Goal: Task Accomplishment & Management: Complete application form

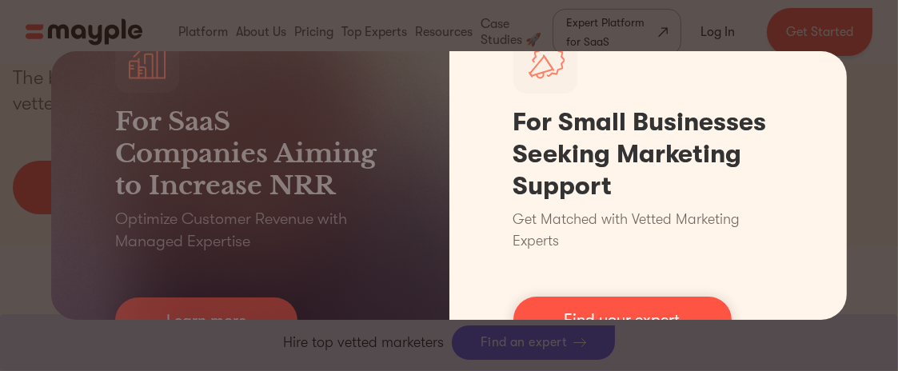
scroll to position [261, 0]
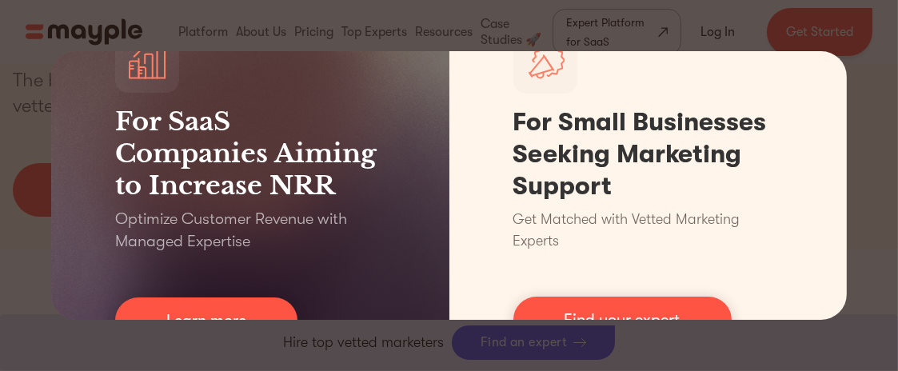
click at [883, 41] on div "For SaaS Companies Aiming to Increase NRR Optimize Customer Revenue with Manage…" at bounding box center [449, 185] width 898 height 371
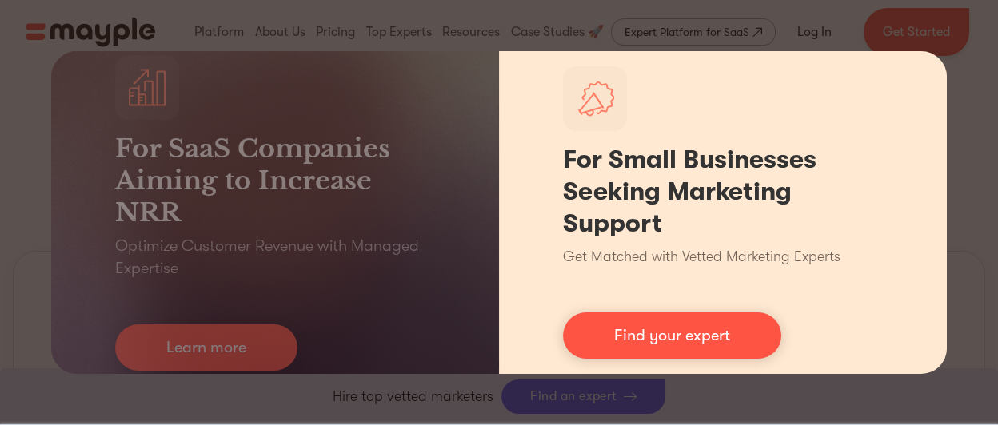
scroll to position [655, 0]
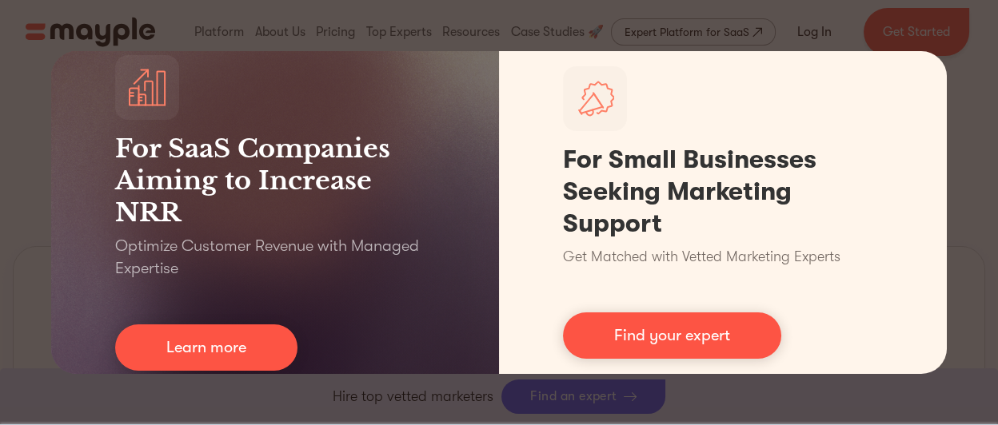
click at [533, 30] on div "For SaaS Companies Aiming to Increase NRR Optimize Customer Revenue with Manage…" at bounding box center [499, 212] width 998 height 425
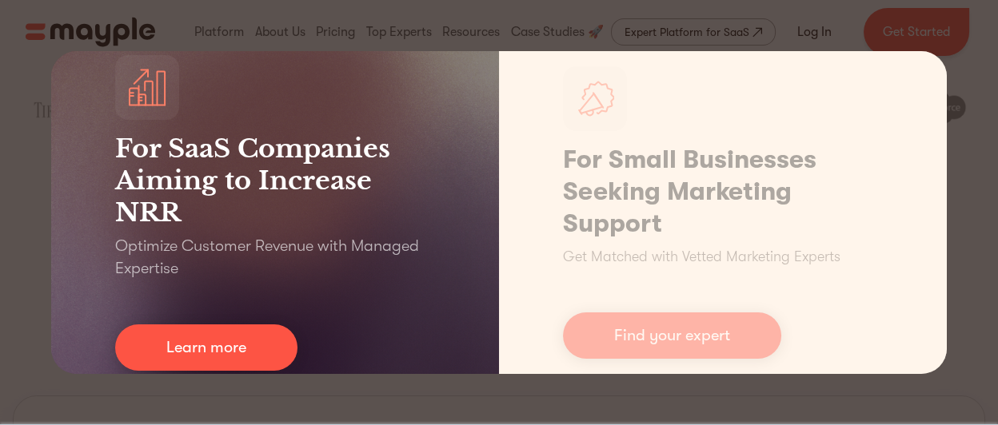
scroll to position [0, 0]
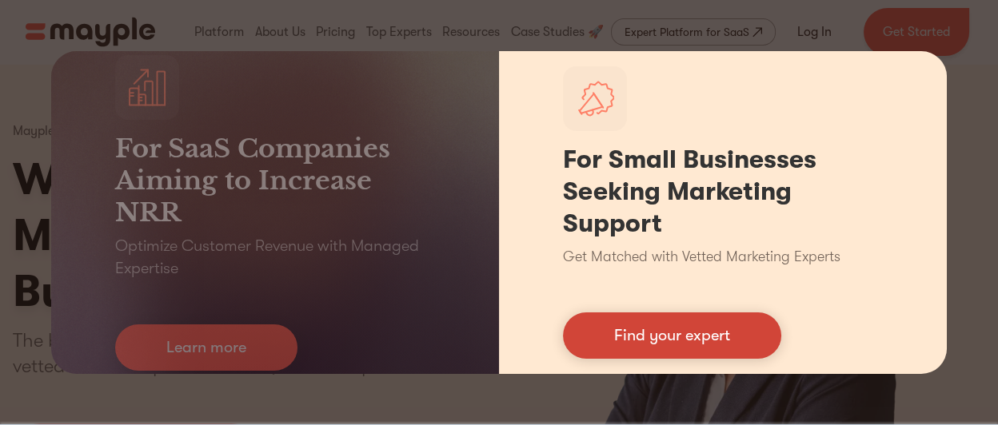
click at [669, 333] on link "Find your expert" at bounding box center [672, 336] width 218 height 46
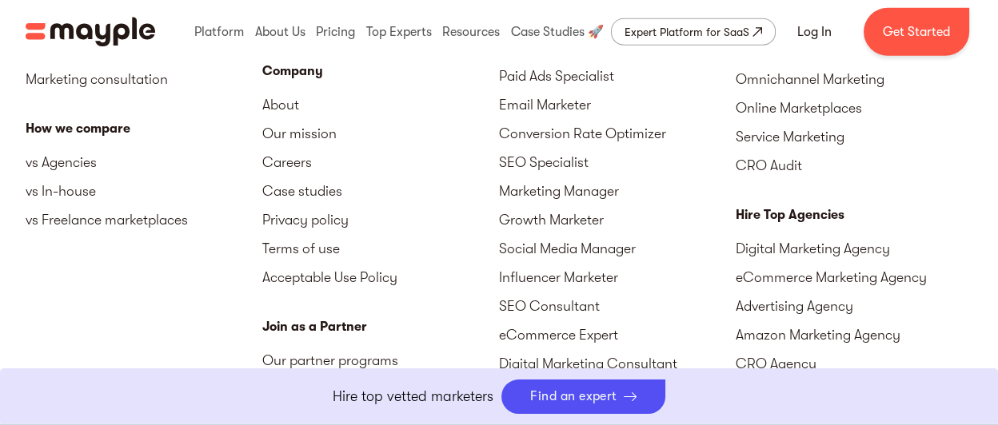
scroll to position [7556, 0]
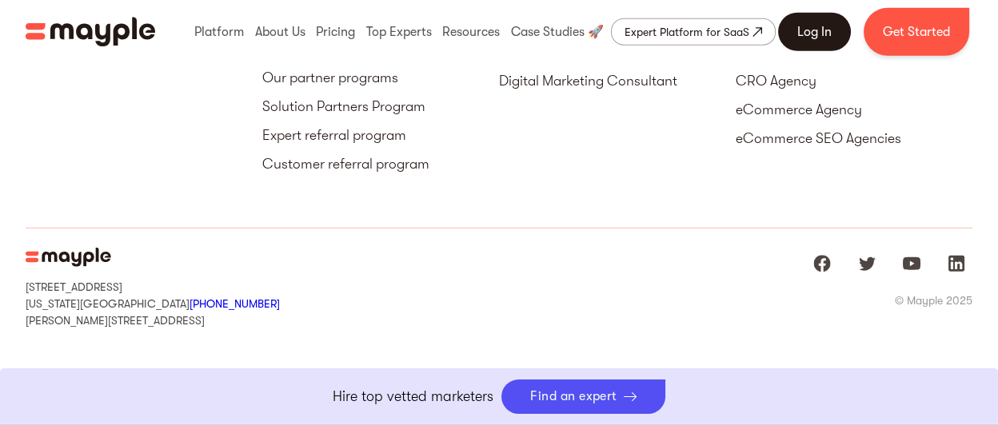
click at [824, 30] on link "Log In" at bounding box center [814, 32] width 73 height 38
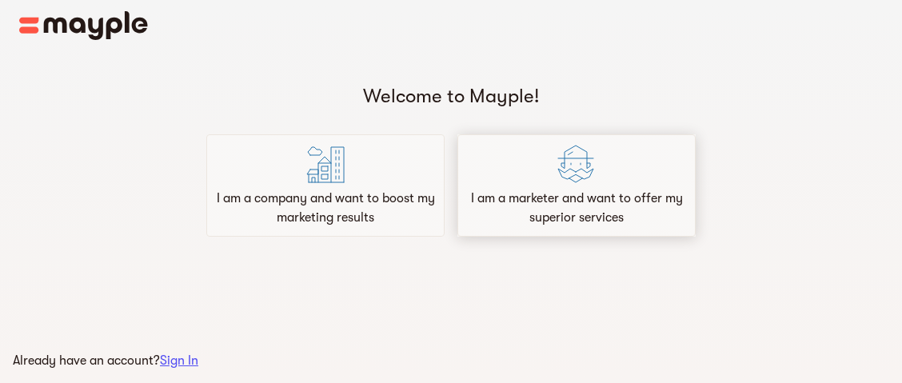
click at [504, 208] on p "I am a marketer and want to offer my superior services" at bounding box center [577, 208] width 224 height 38
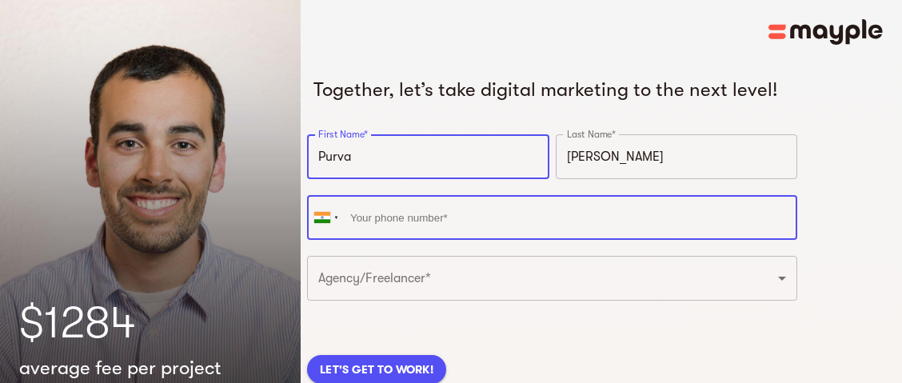
click at [512, 216] on input "tel" at bounding box center [552, 217] width 490 height 45
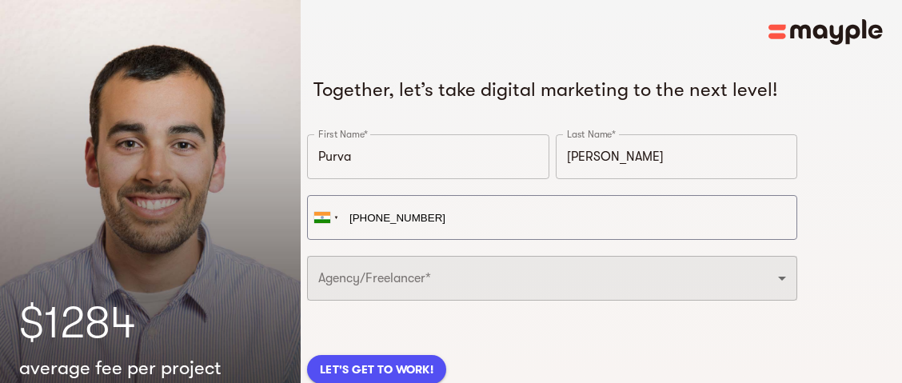
type input "+91 6355 050 476"
click at [467, 281] on select "Freelancer Digital Agency" at bounding box center [552, 278] width 490 height 45
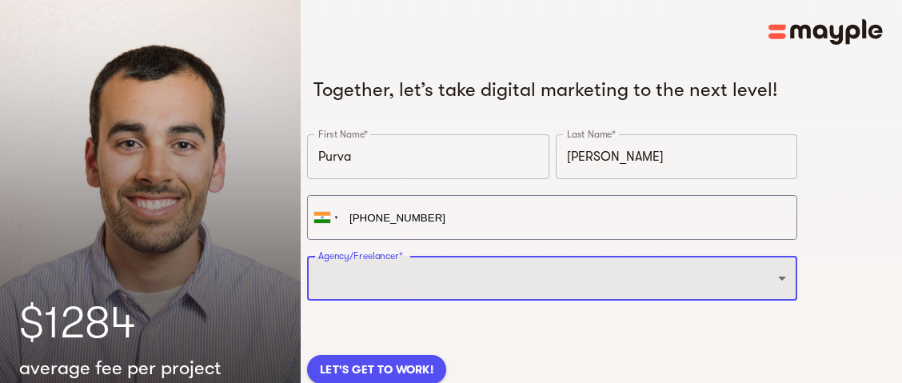
select select "FREELANCER"
click at [307, 256] on select "Freelancer Digital Agency" at bounding box center [552, 278] width 490 height 45
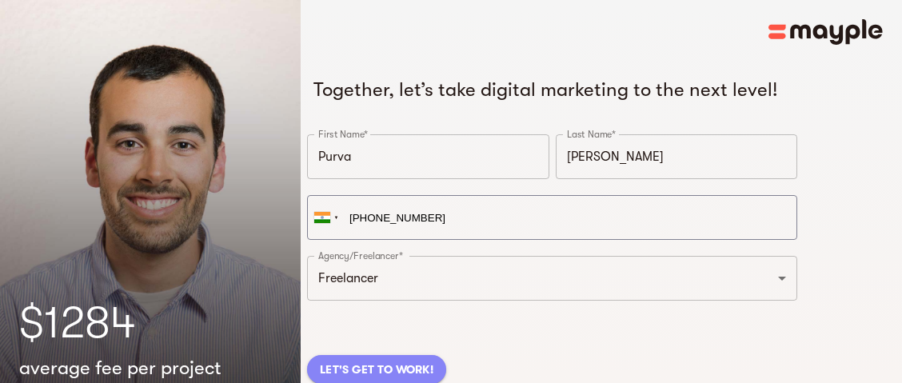
click at [393, 366] on span "LET'S GET TO WORK!" at bounding box center [377, 369] width 114 height 19
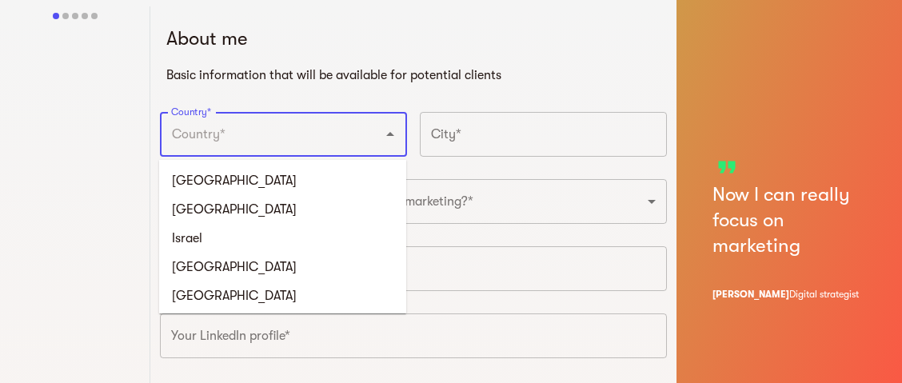
click at [326, 134] on input "Country*" at bounding box center [261, 134] width 188 height 30
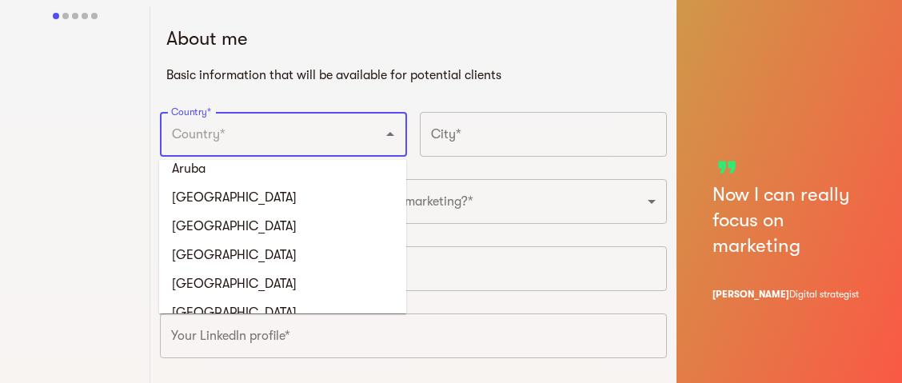
scroll to position [808, 0]
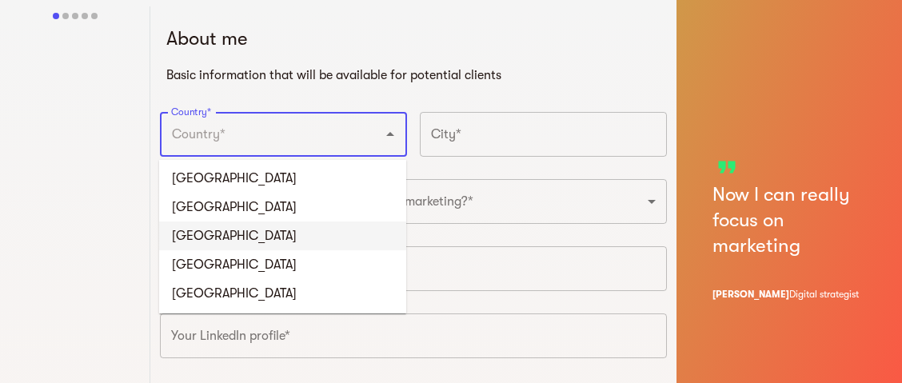
type input "India"
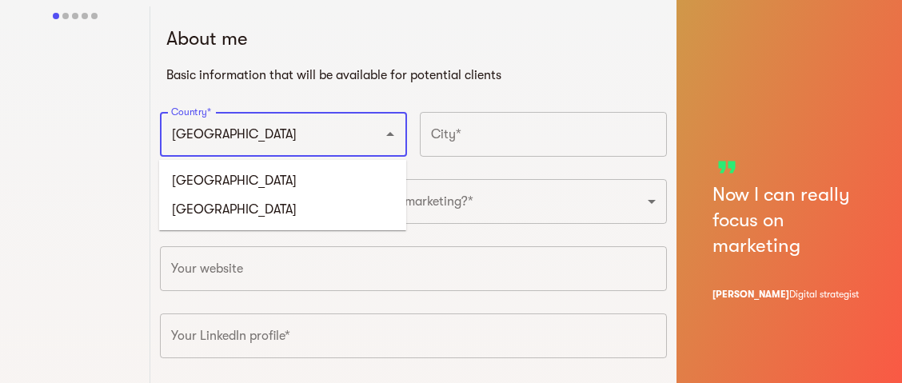
scroll to position [0, 0]
click at [346, 207] on li "India" at bounding box center [282, 209] width 247 height 29
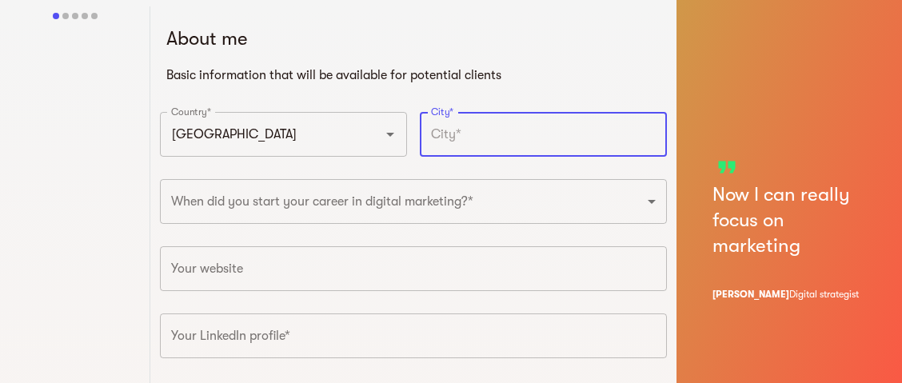
click at [486, 136] on input "text" at bounding box center [543, 134] width 247 height 45
type input "Rajkot"
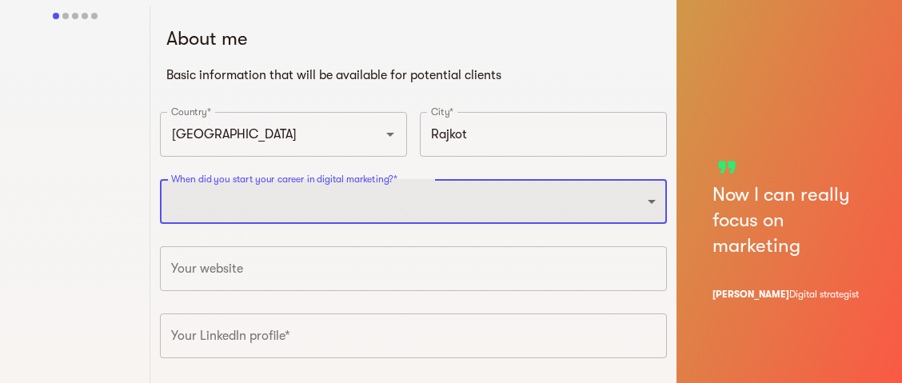
click at [385, 205] on select "2025 2024 2023 2022 2021 2020 2019 2018 2017 2016 2015 2014 2013 2012 2011 2010…" at bounding box center [413, 201] width 507 height 45
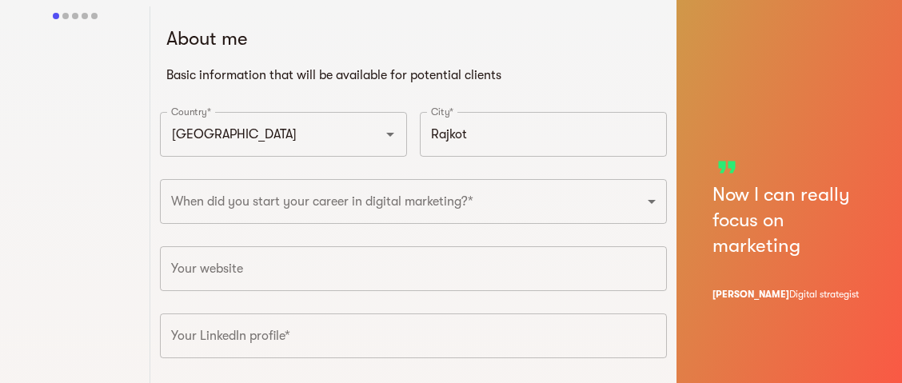
click at [116, 172] on div at bounding box center [75, 234] width 150 height 456
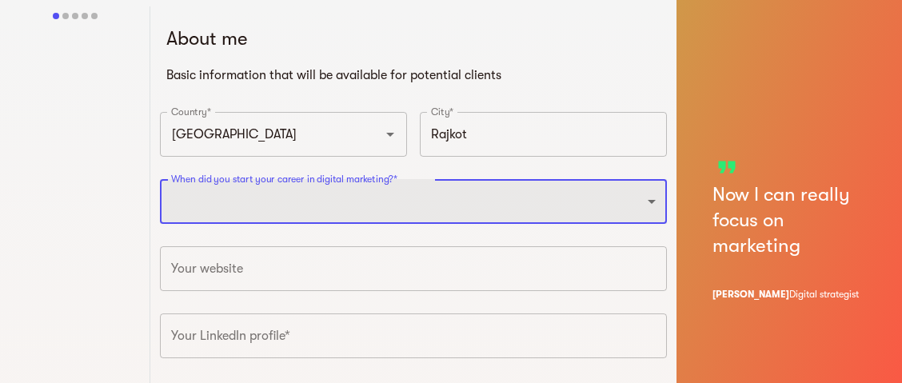
click at [217, 197] on select "2025 2024 2023 2022 2021 2020 2019 2018 2017 2016 2015 2014 2013 2012 2011 2010…" at bounding box center [413, 201] width 507 height 45
select select "2022"
click at [160, 179] on select "2025 2024 2023 2022 2021 2020 2019 2018 2017 2016 2015 2014 2013 2012 2011 2010…" at bounding box center [413, 201] width 507 height 45
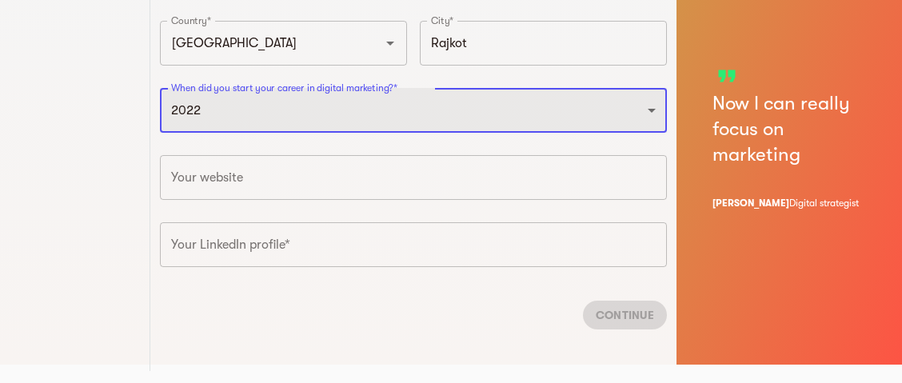
scroll to position [92, 0]
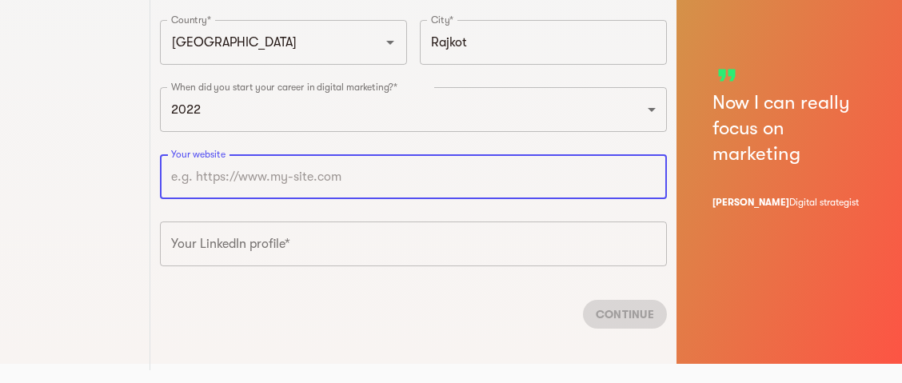
click at [191, 191] on input "text" at bounding box center [413, 176] width 507 height 45
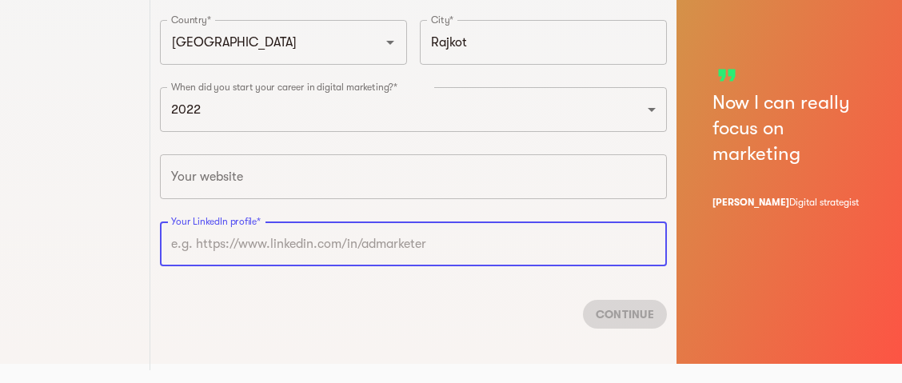
click at [202, 237] on input "text" at bounding box center [413, 243] width 507 height 45
